Goal: Task Accomplishment & Management: Manage account settings

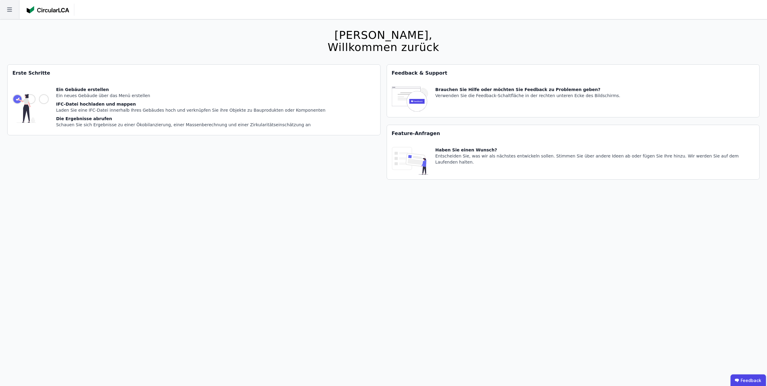
click at [10, 10] on icon at bounding box center [9, 9] width 19 height 19
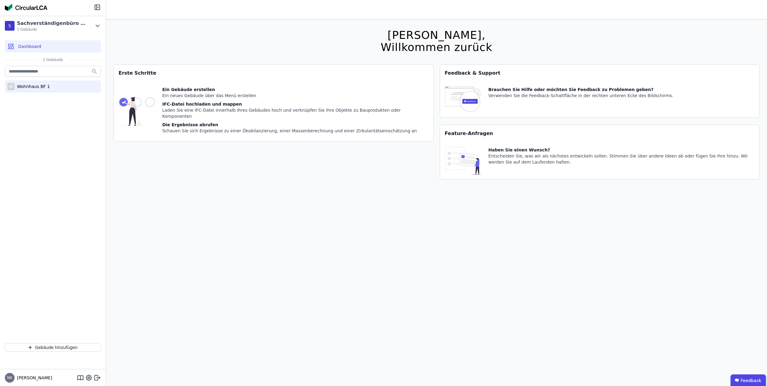
click at [40, 83] on div "W Wohnhaus BF 1" at bounding box center [53, 86] width 96 height 12
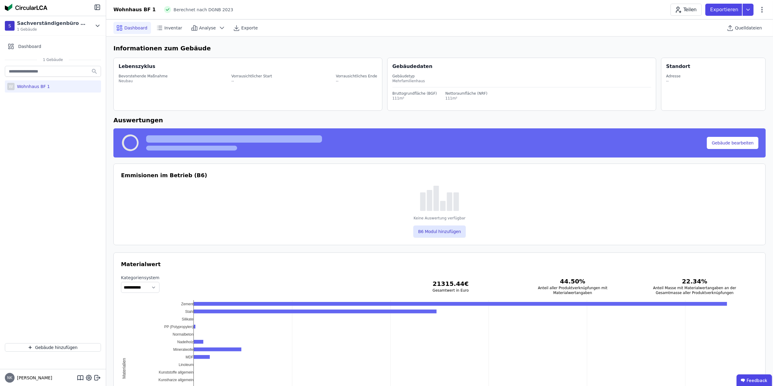
select select "*"
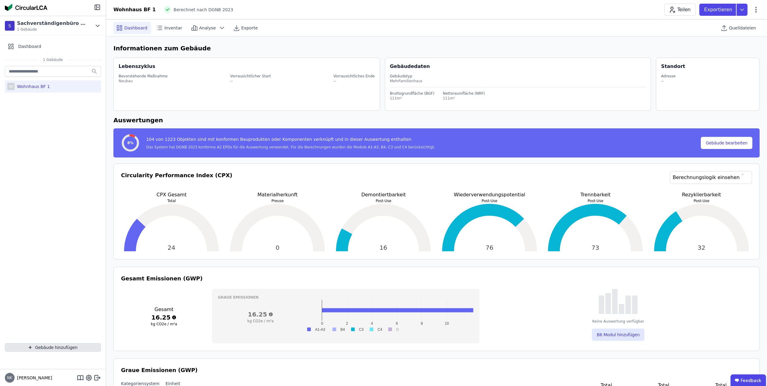
click at [31, 345] on icon "button" at bounding box center [30, 347] width 5 height 7
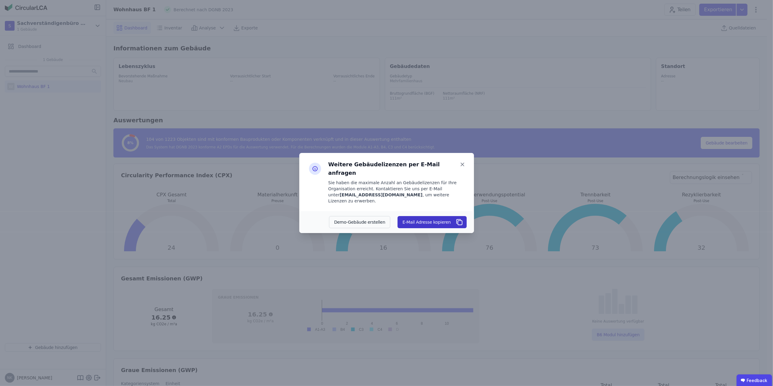
click at [438, 216] on button "E-Mail Adresse kopieren" at bounding box center [432, 222] width 69 height 12
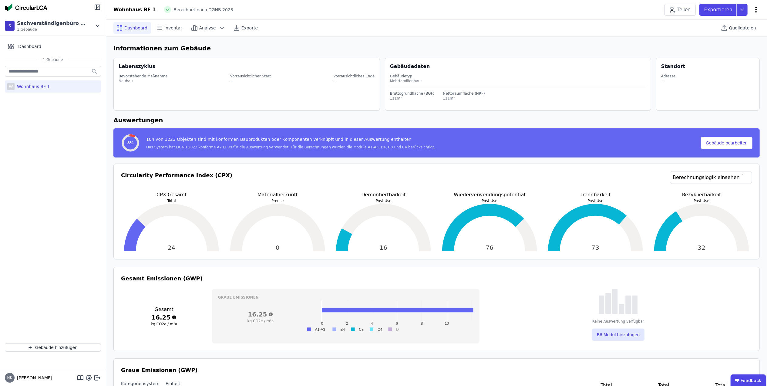
click at [758, 6] on icon at bounding box center [756, 9] width 7 height 7
click at [672, 29] on div "Dashboard Inventar Analyse Exporte Quelldateien" at bounding box center [436, 27] width 647 height 17
click at [35, 19] on div "Sachverständigenbüro [PERSON_NAME]" at bounding box center [54, 15] width 77 height 8
drag, startPoint x: 35, startPoint y: 19, endPoint x: 19, endPoint y: 6, distance: 20.6
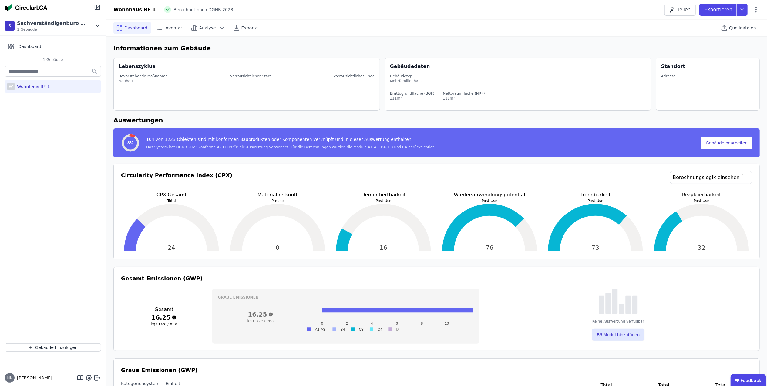
click at [19, 6] on img at bounding box center [26, 7] width 42 height 7
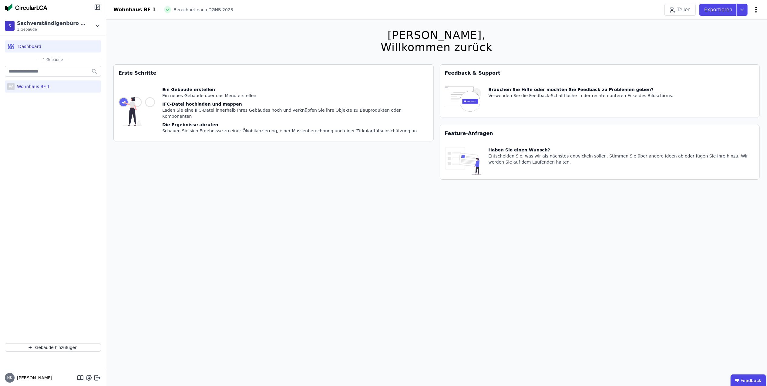
click at [756, 8] on icon at bounding box center [757, 10] width 2 height 6
click at [91, 378] on icon at bounding box center [88, 377] width 7 height 7
select select "*"
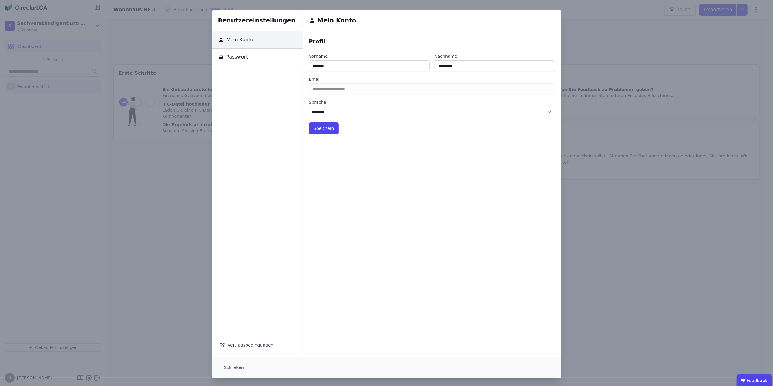
click at [257, 40] on div "Mein Konto" at bounding box center [257, 39] width 91 height 17
click at [247, 33] on div "Mein Konto" at bounding box center [257, 39] width 91 height 17
drag, startPoint x: 226, startPoint y: 366, endPoint x: 232, endPoint y: 367, distance: 5.9
click at [228, 367] on button "Schließen" at bounding box center [233, 367] width 29 height 12
